Goal: Task Accomplishment & Management: Manage account settings

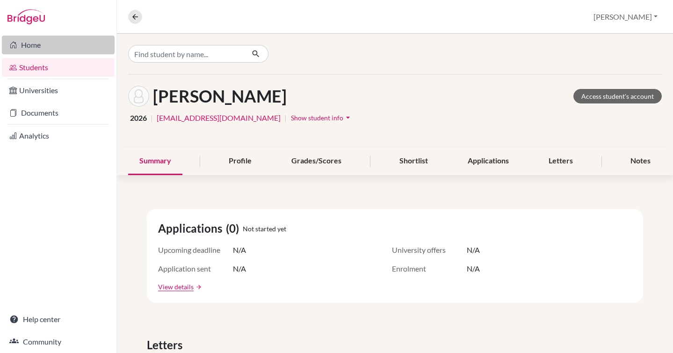
click at [45, 49] on link "Home" at bounding box center [58, 45] width 113 height 19
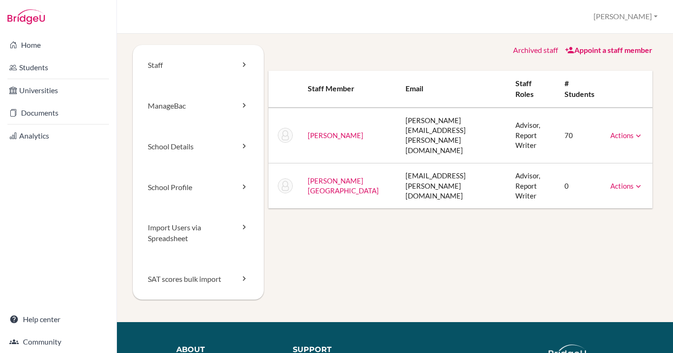
click at [637, 182] on icon at bounding box center [638, 186] width 9 height 9
click at [600, 222] on link "Archive" at bounding box center [604, 229] width 80 height 14
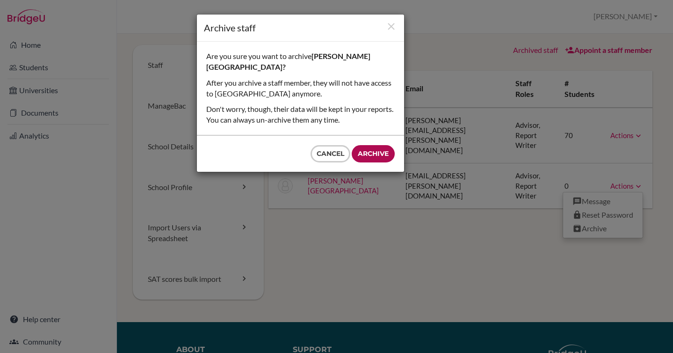
click at [384, 152] on input "Archive" at bounding box center [373, 153] width 43 height 17
type input "Archive"
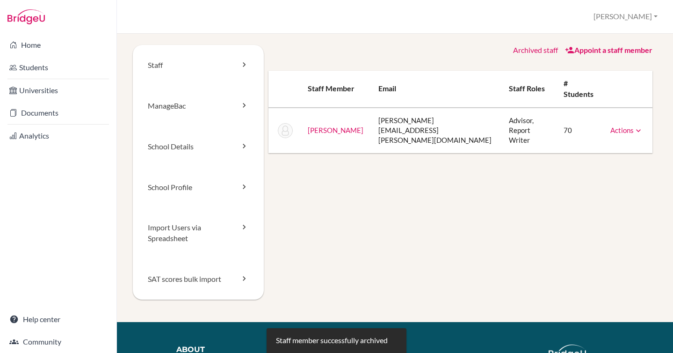
click at [612, 48] on link "Appoint a staff member" at bounding box center [609, 49] width 88 height 9
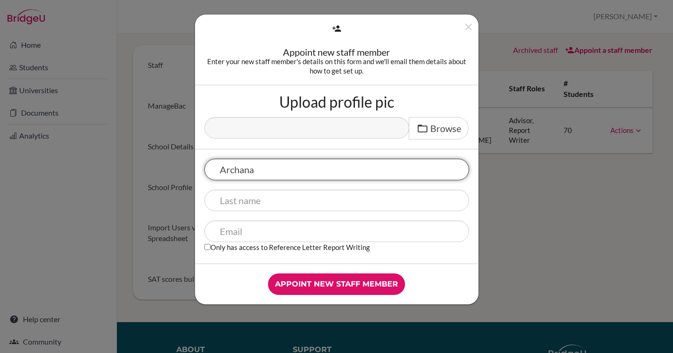
type input "Archana"
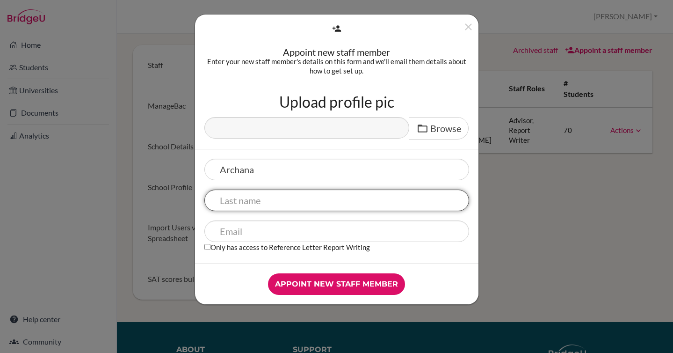
click at [295, 198] on input "text" at bounding box center [337, 201] width 265 height 22
type input "Nalawade"
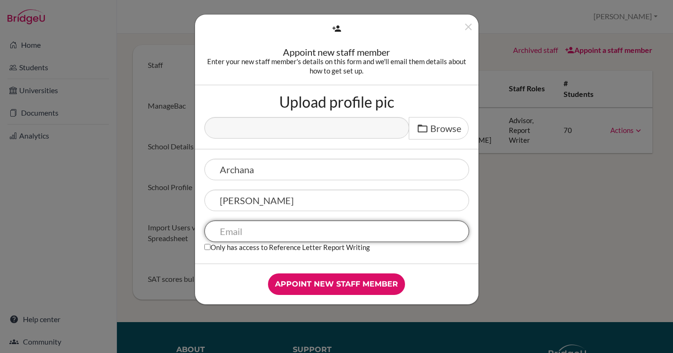
click at [291, 234] on input "text" at bounding box center [337, 231] width 265 height 22
paste input "archana.vinayak.nalawade@isbrescia.com"
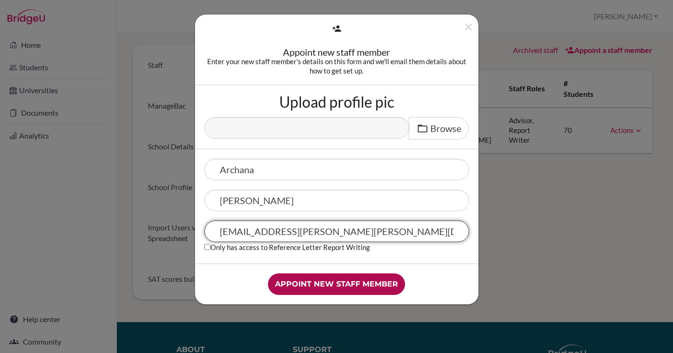
type input "archana.vinayak.nalawade@isbrescia.com"
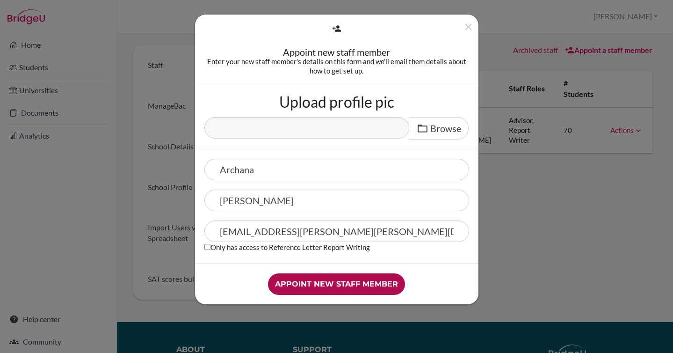
click at [324, 284] on input "Appoint new staff member" at bounding box center [336, 284] width 137 height 22
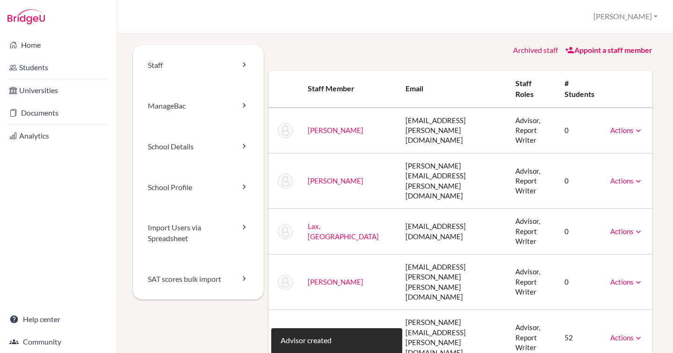
click at [638, 128] on icon at bounding box center [638, 130] width 9 height 9
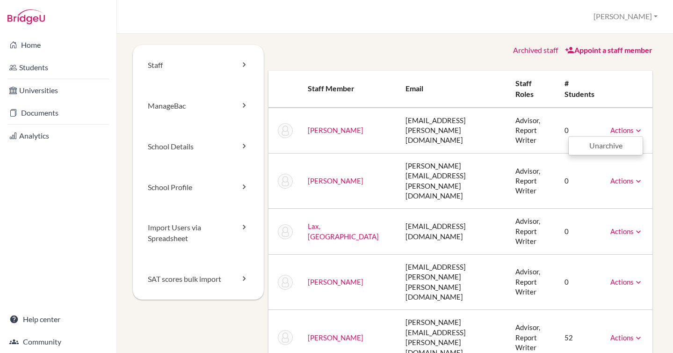
click at [663, 152] on div "Staff ManageBac School Details School Profile Import Users via Spreadsheet SAT …" at bounding box center [395, 193] width 556 height 319
click at [212, 65] on link "Staff" at bounding box center [198, 65] width 131 height 41
click at [522, 47] on link "Archived staff" at bounding box center [535, 49] width 45 height 9
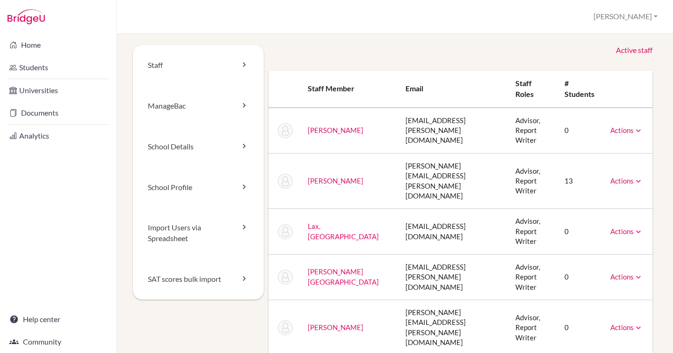
click at [631, 48] on link "Active staff" at bounding box center [634, 50] width 37 height 11
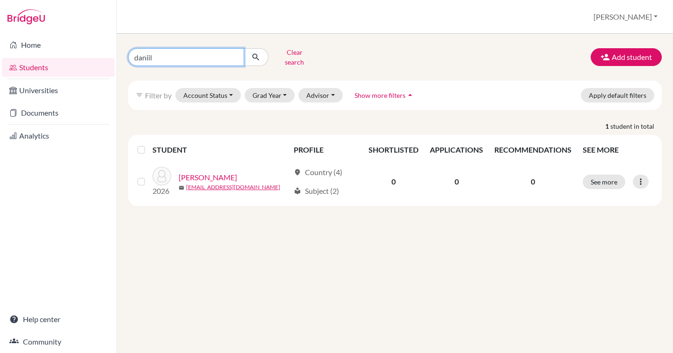
click at [163, 61] on input "daniil" at bounding box center [186, 57] width 116 height 18
type input "[PERSON_NAME]"
click at [253, 55] on icon "submit" at bounding box center [255, 56] width 9 height 9
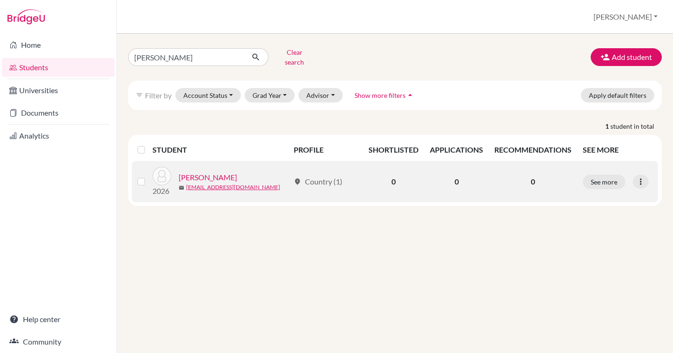
click at [206, 172] on link "[PERSON_NAME]" at bounding box center [208, 177] width 59 height 11
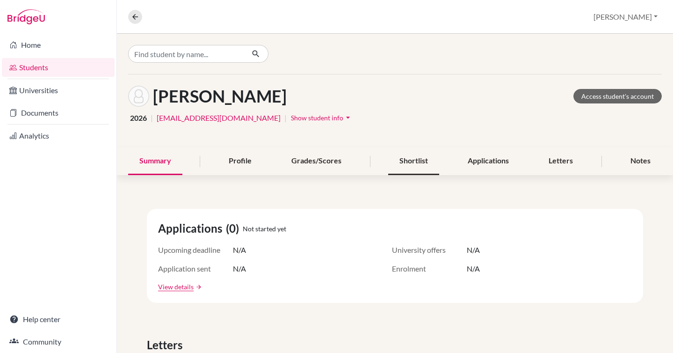
click at [412, 159] on div "Shortlist" at bounding box center [413, 161] width 51 height 28
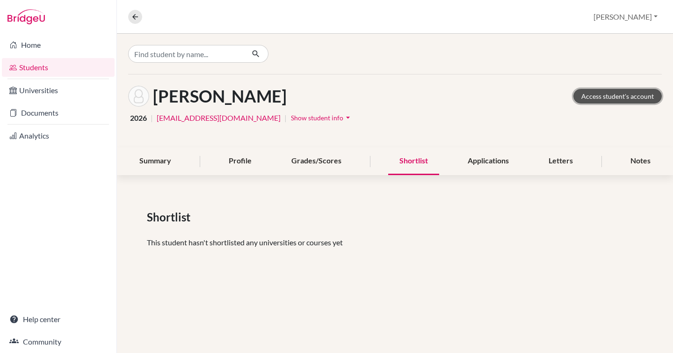
click at [605, 95] on link "Access student's account" at bounding box center [618, 96] width 88 height 15
